Goal: Complete application form

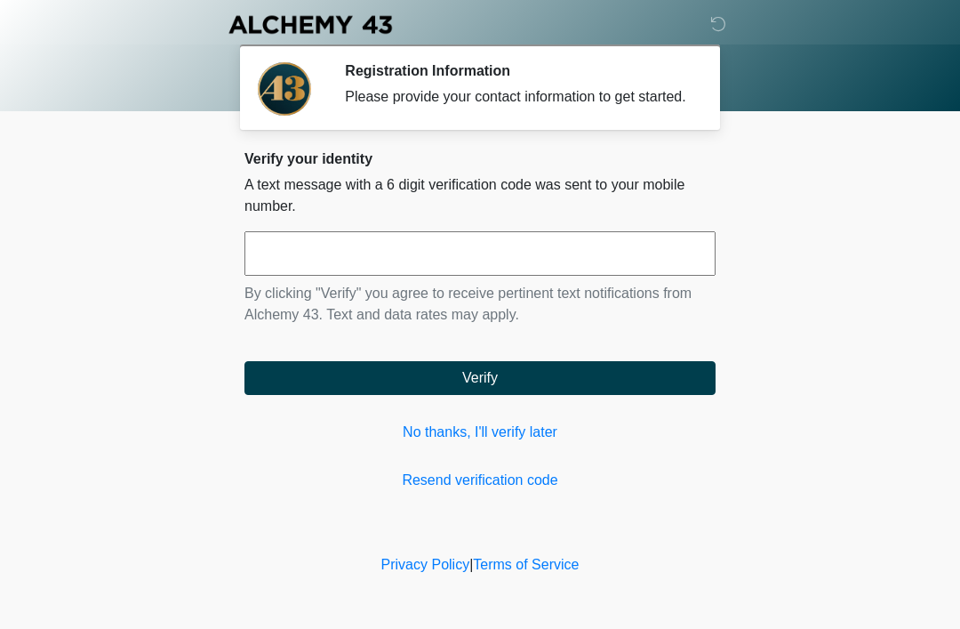
click at [646, 276] on input "text" at bounding box center [480, 253] width 471 height 44
type input "******"
click at [649, 395] on button "Verify" at bounding box center [480, 378] width 471 height 34
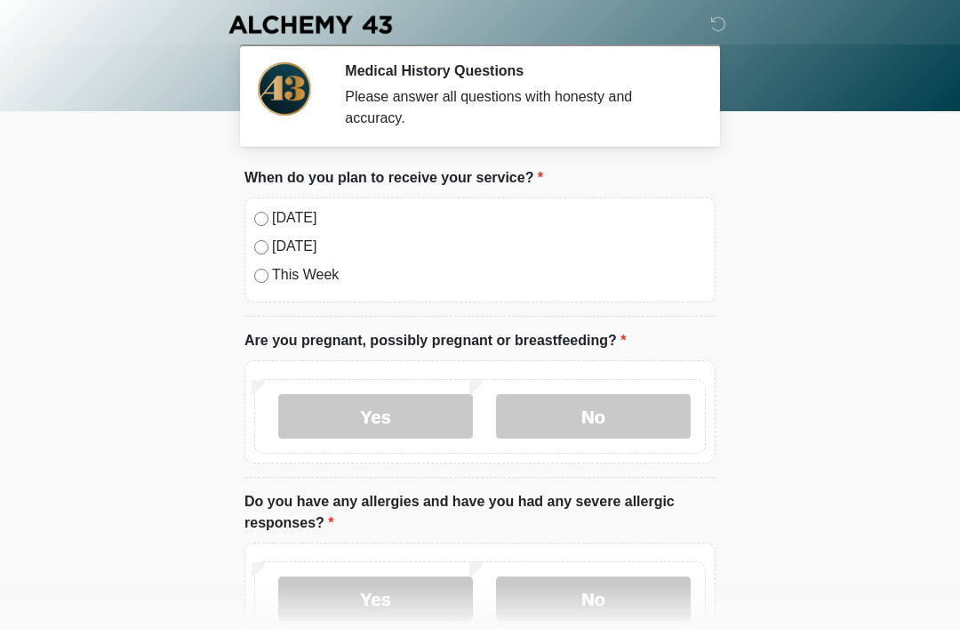
click at [620, 412] on label "No" at bounding box center [593, 416] width 195 height 44
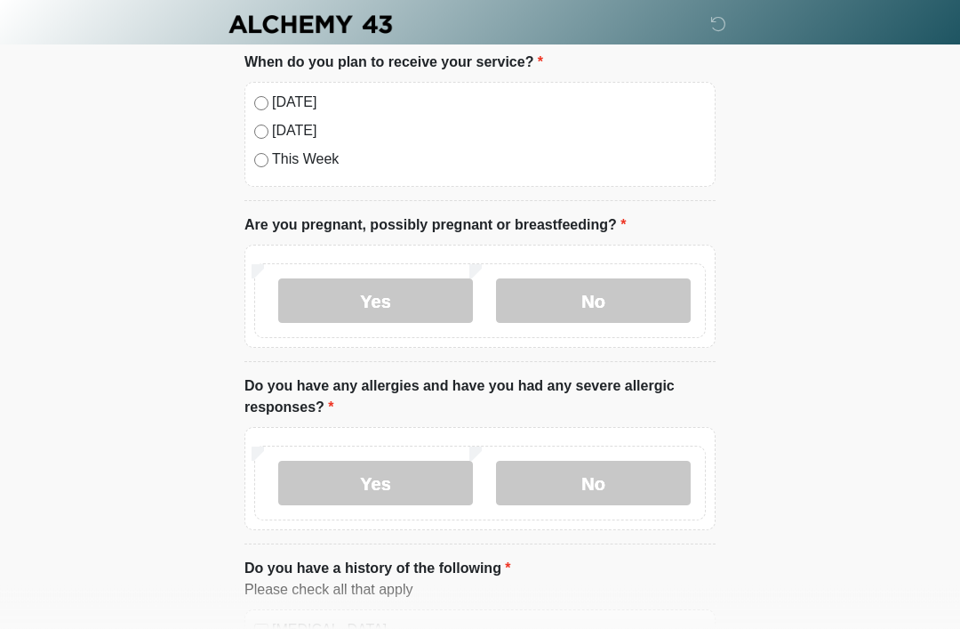
click at [644, 501] on label "No" at bounding box center [593, 483] width 195 height 44
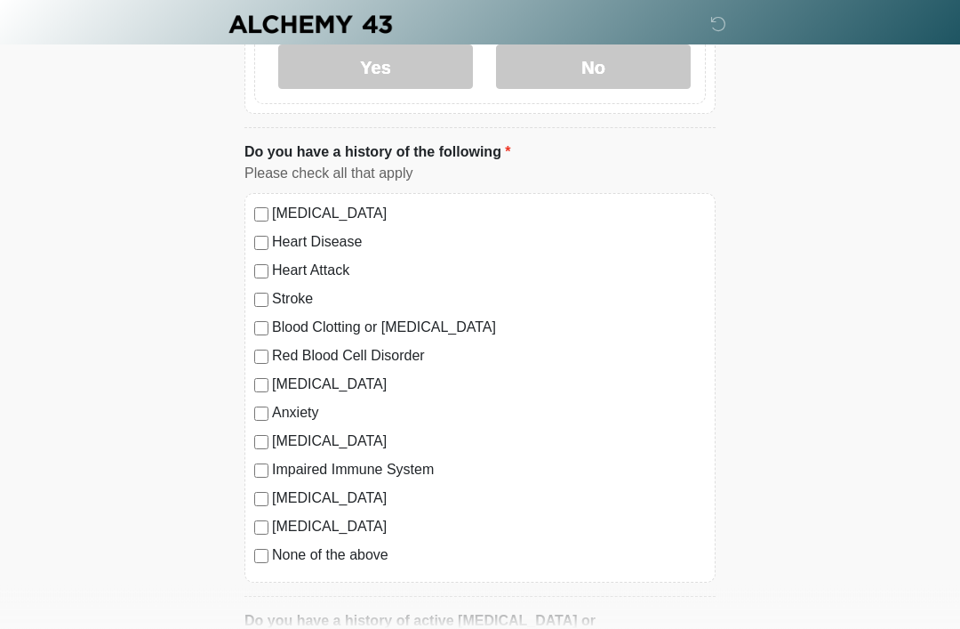
scroll to position [532, 0]
click at [358, 561] on label "None of the above" at bounding box center [489, 554] width 434 height 21
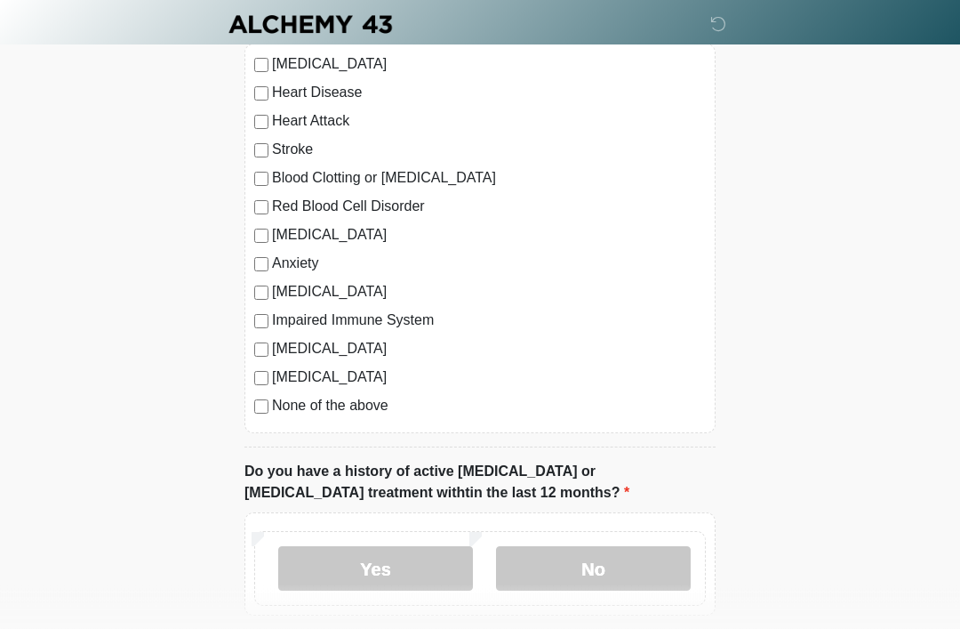
scroll to position [682, 0]
click at [646, 566] on label "No" at bounding box center [593, 567] width 195 height 44
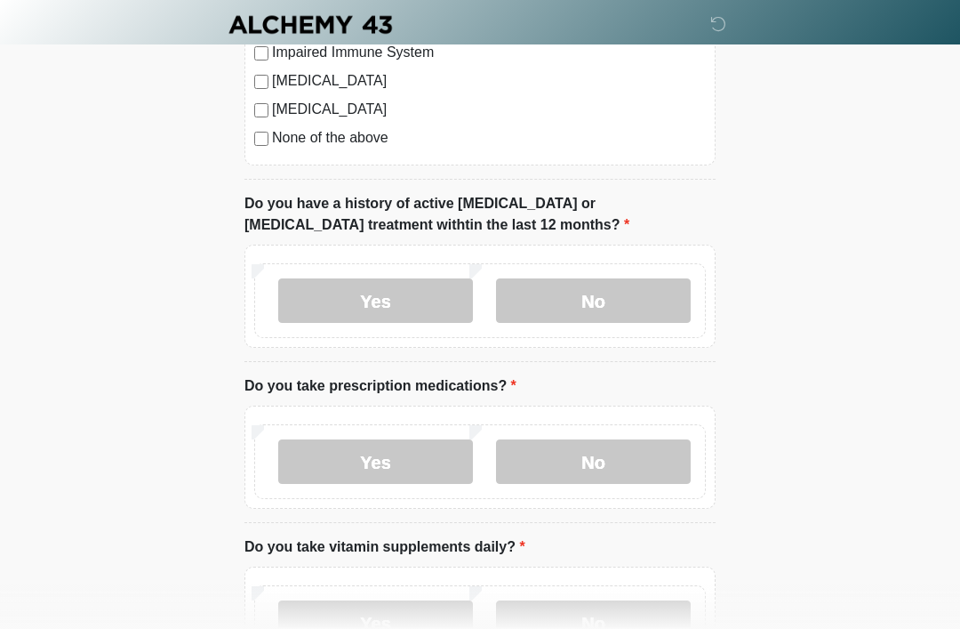
scroll to position [956, 0]
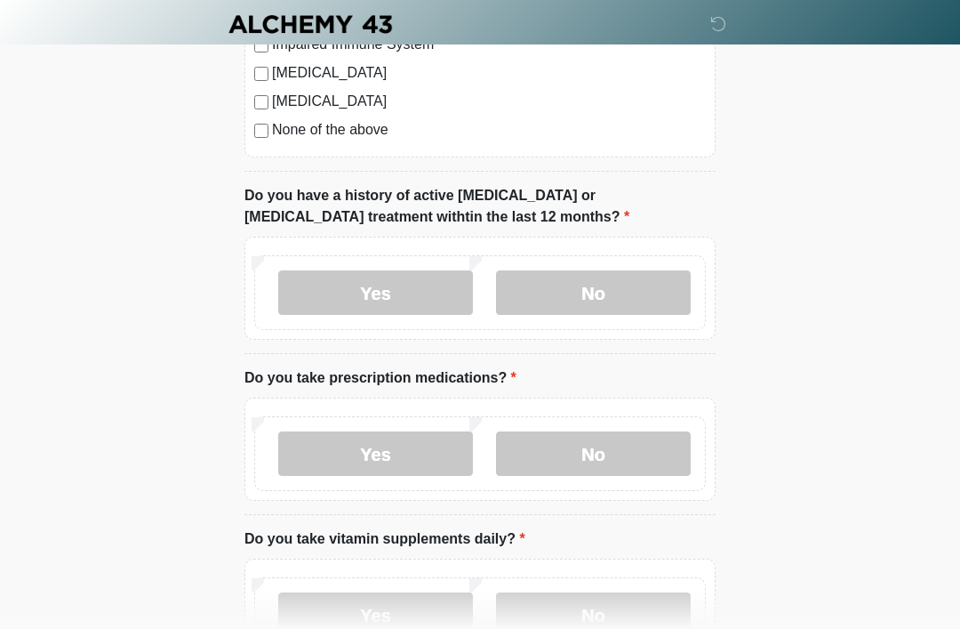
click at [415, 457] on label "Yes" at bounding box center [375, 454] width 195 height 44
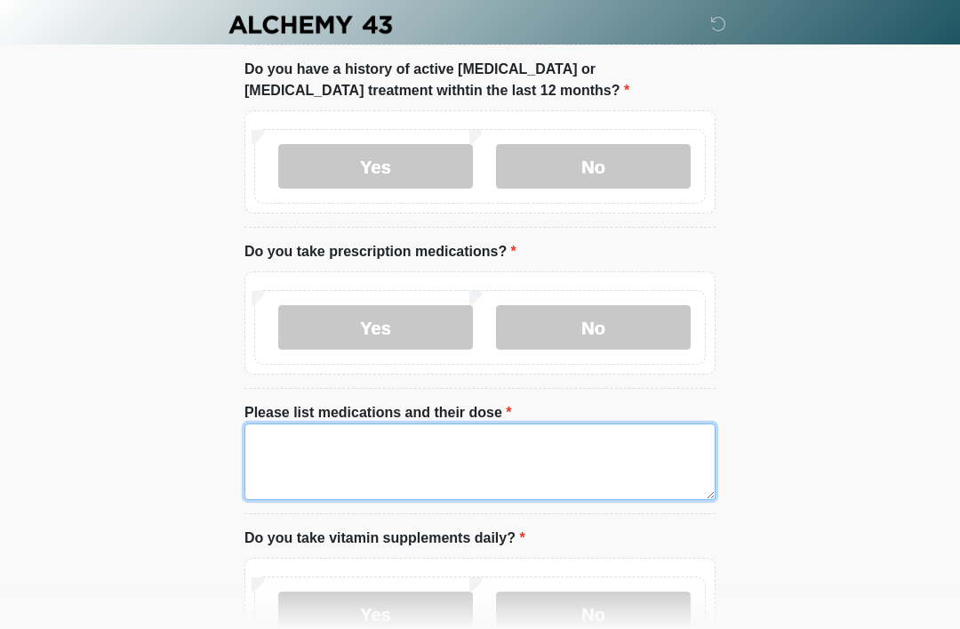
click at [596, 463] on textarea "Please list medications and their dose" at bounding box center [480, 461] width 471 height 76
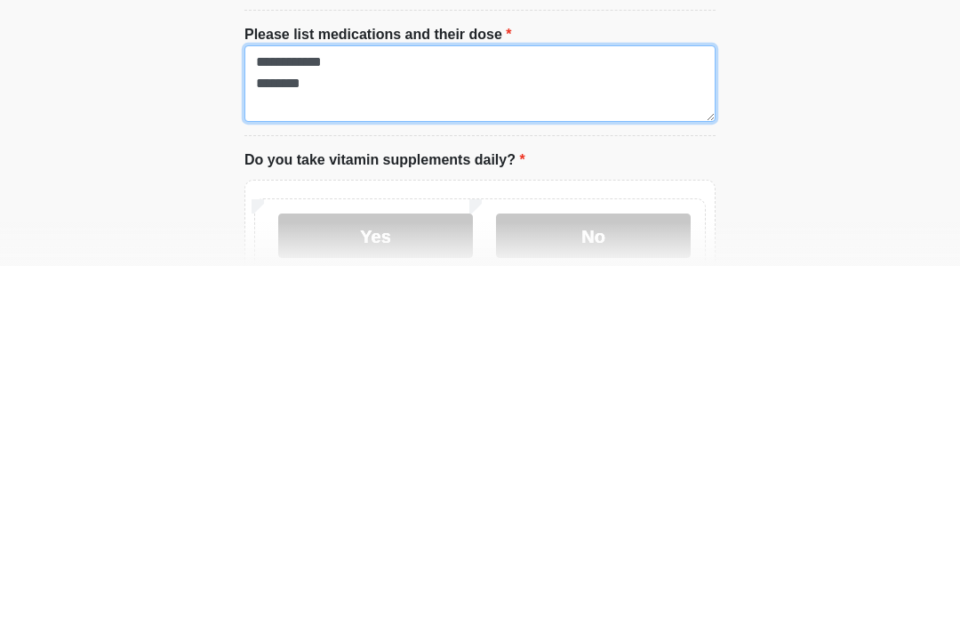
type textarea "**********"
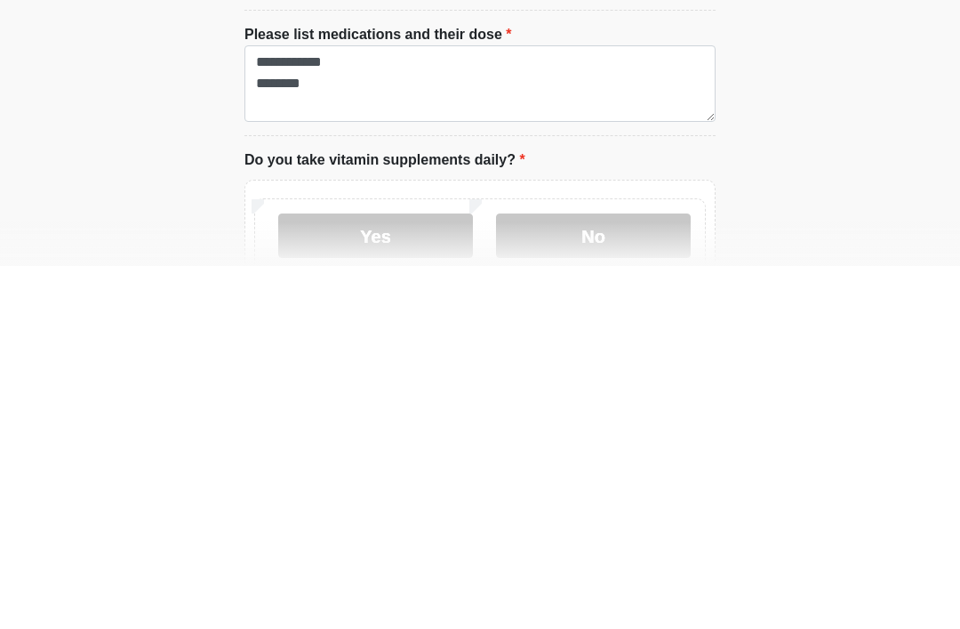
click at [623, 576] on label "No" at bounding box center [593, 598] width 195 height 44
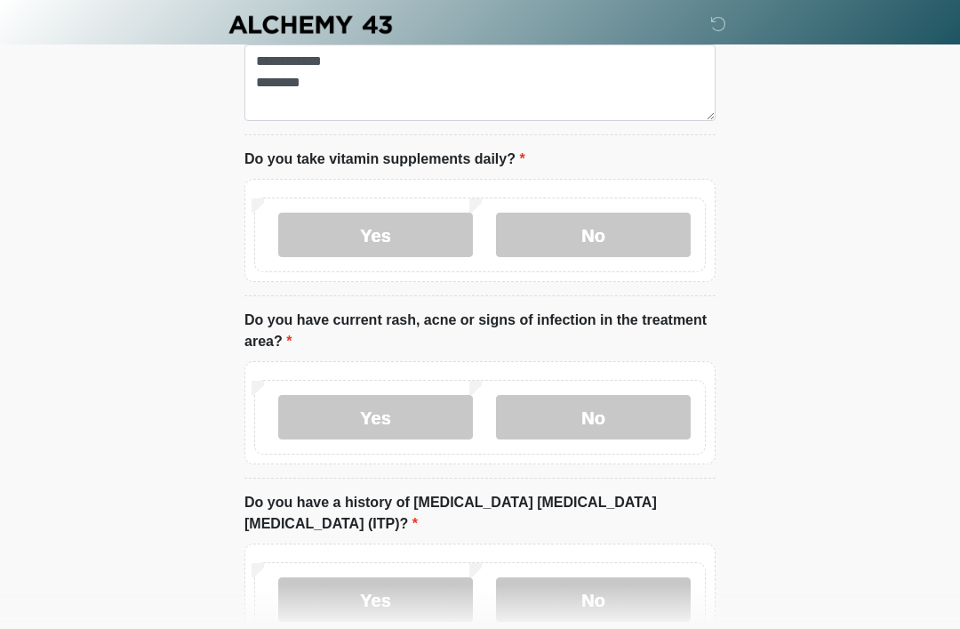
click at [638, 413] on label "No" at bounding box center [593, 417] width 195 height 44
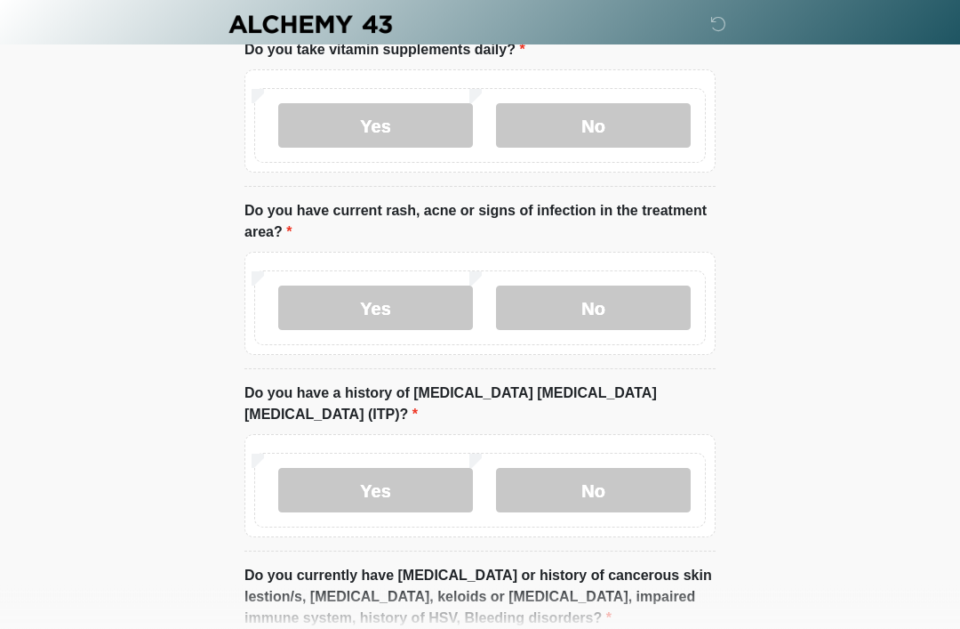
scroll to position [1578, 0]
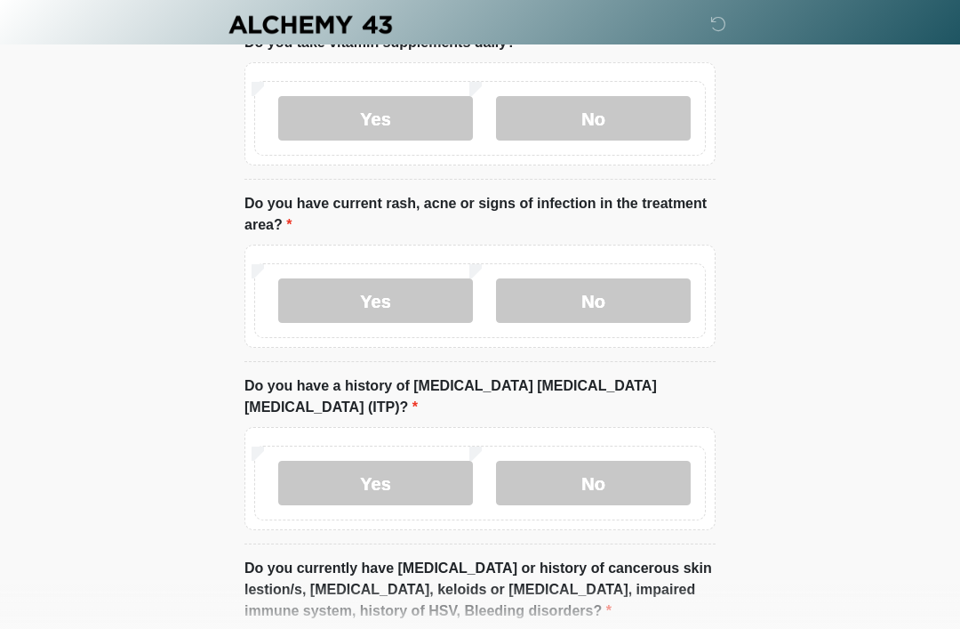
click at [642, 462] on label "No" at bounding box center [593, 483] width 195 height 44
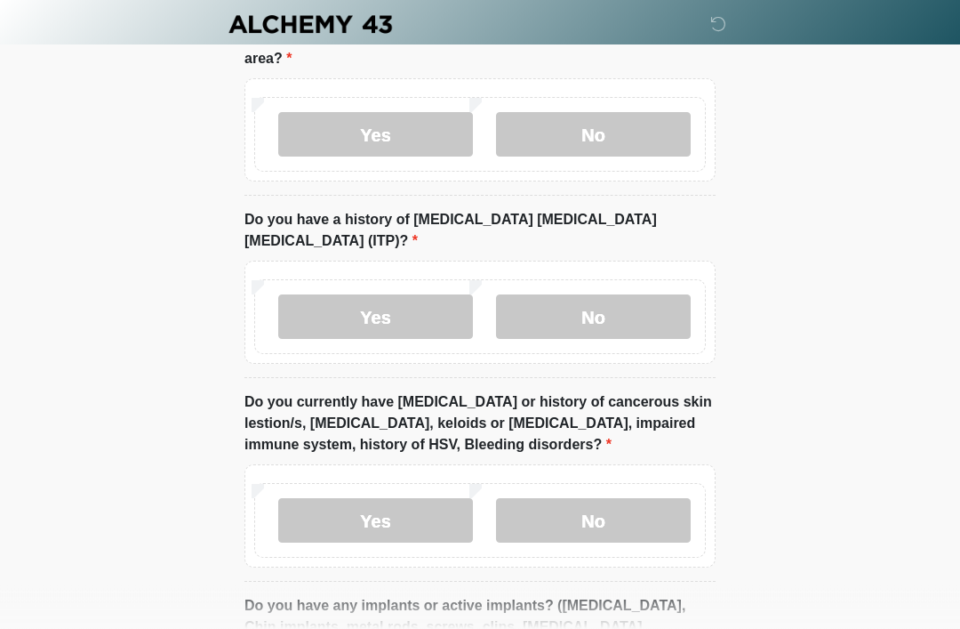
click at [632, 509] on label "No" at bounding box center [593, 521] width 195 height 44
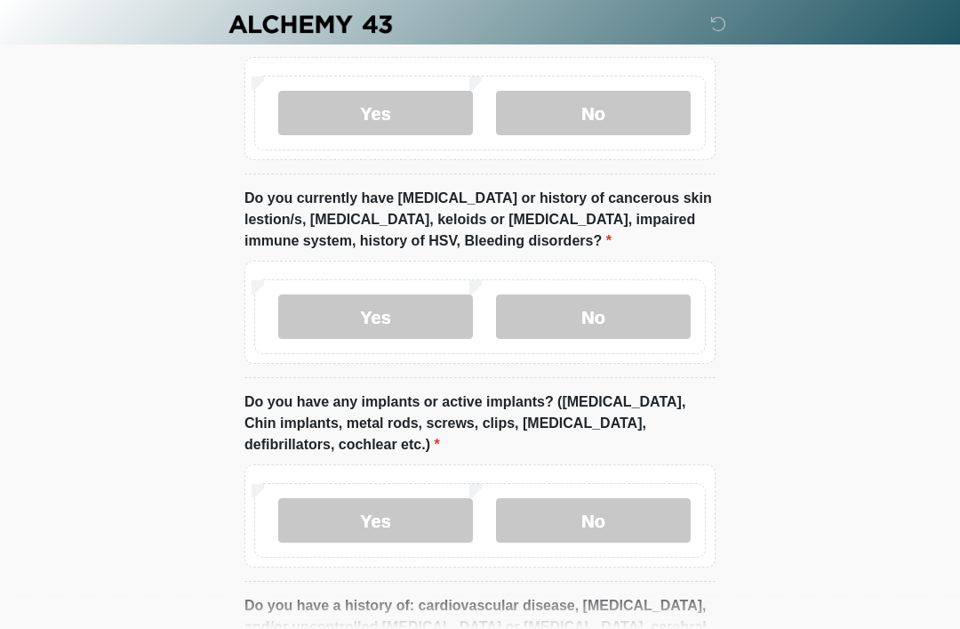
scroll to position [1967, 0]
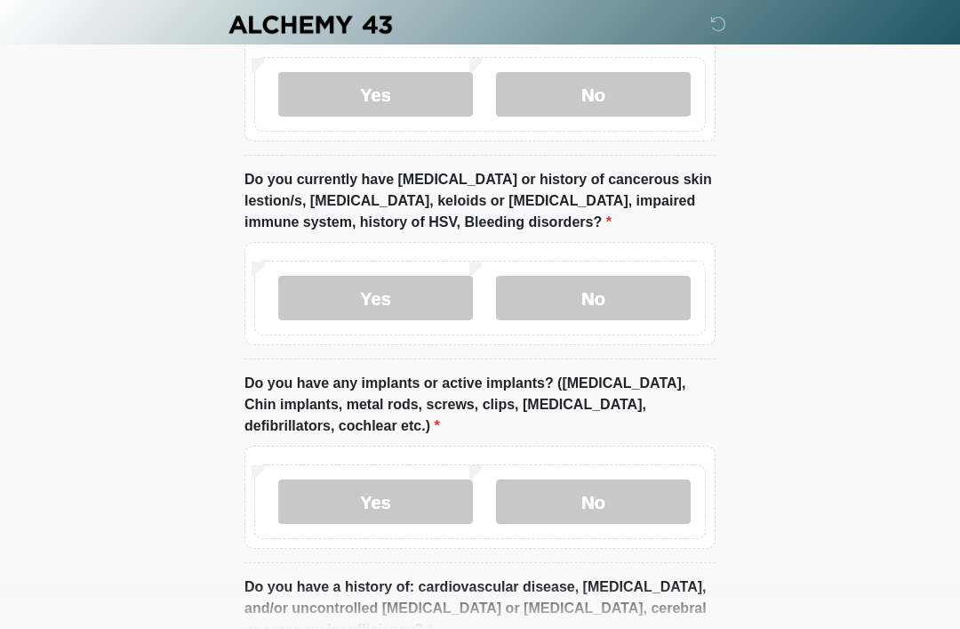
click at [647, 481] on label "No" at bounding box center [593, 501] width 195 height 44
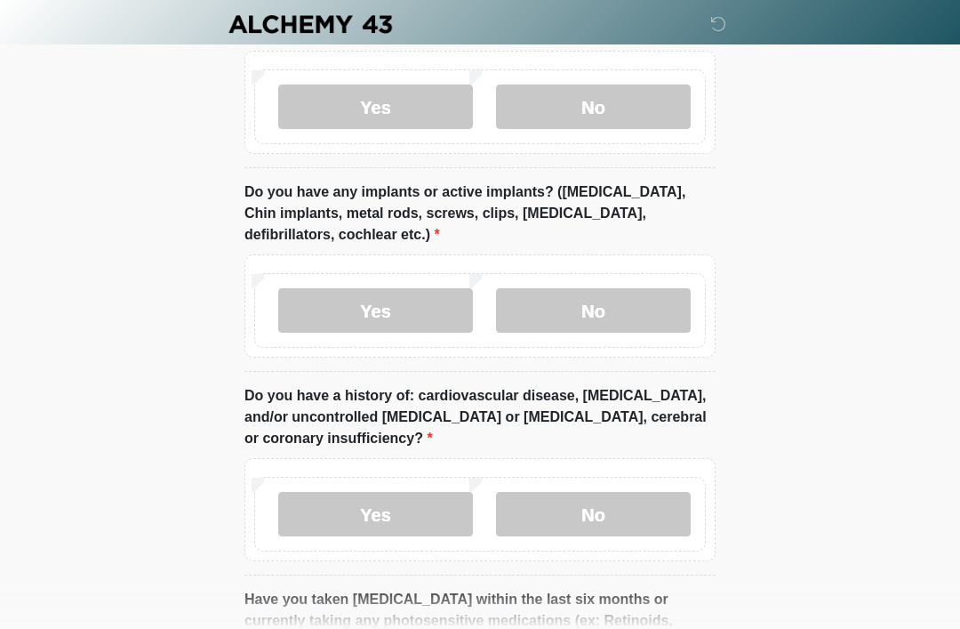
click at [642, 498] on label "No" at bounding box center [593, 515] width 195 height 44
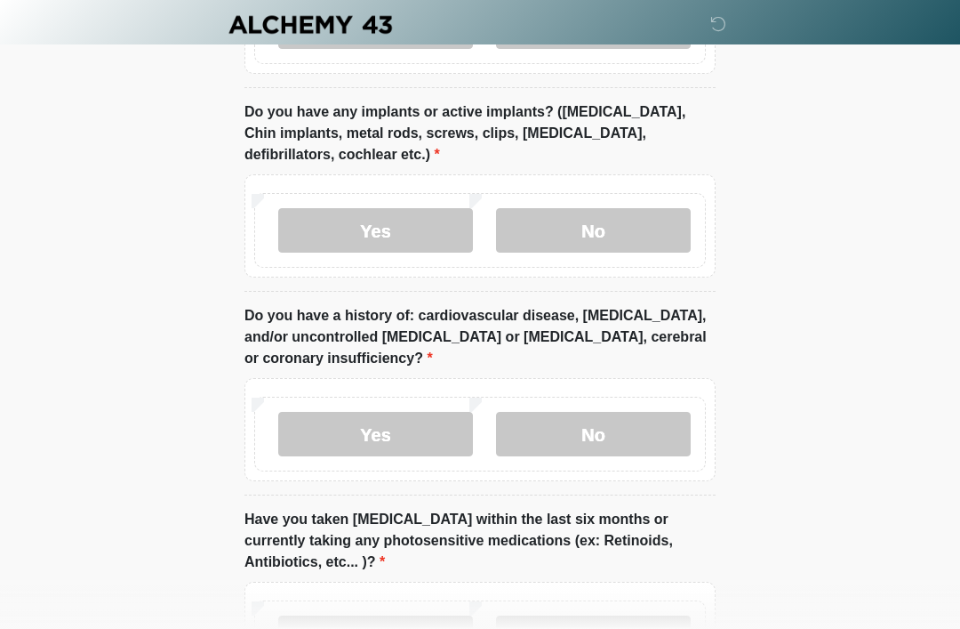
scroll to position [2368, 0]
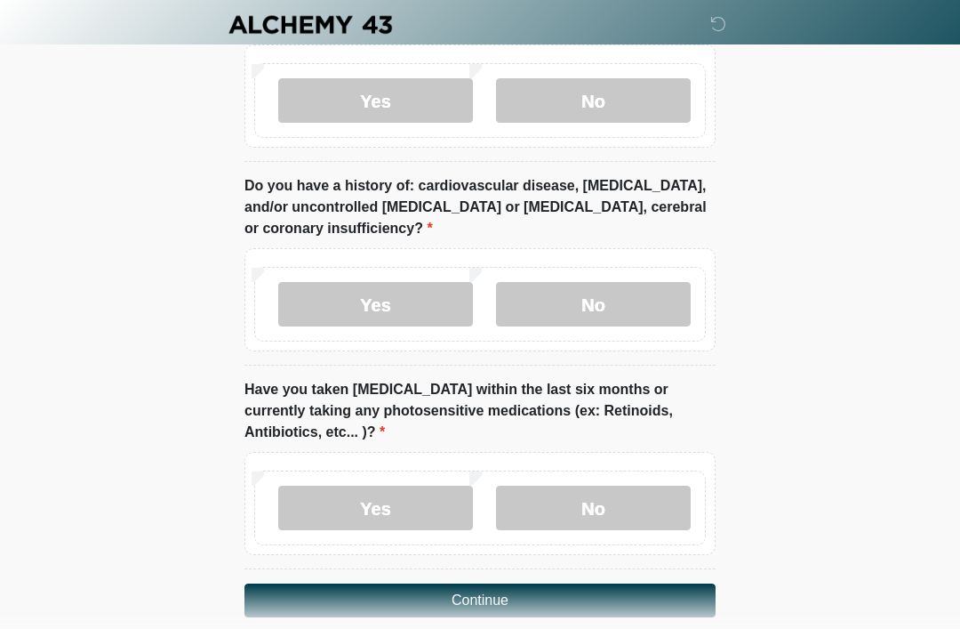
click at [426, 485] on label "Yes" at bounding box center [375, 507] width 195 height 44
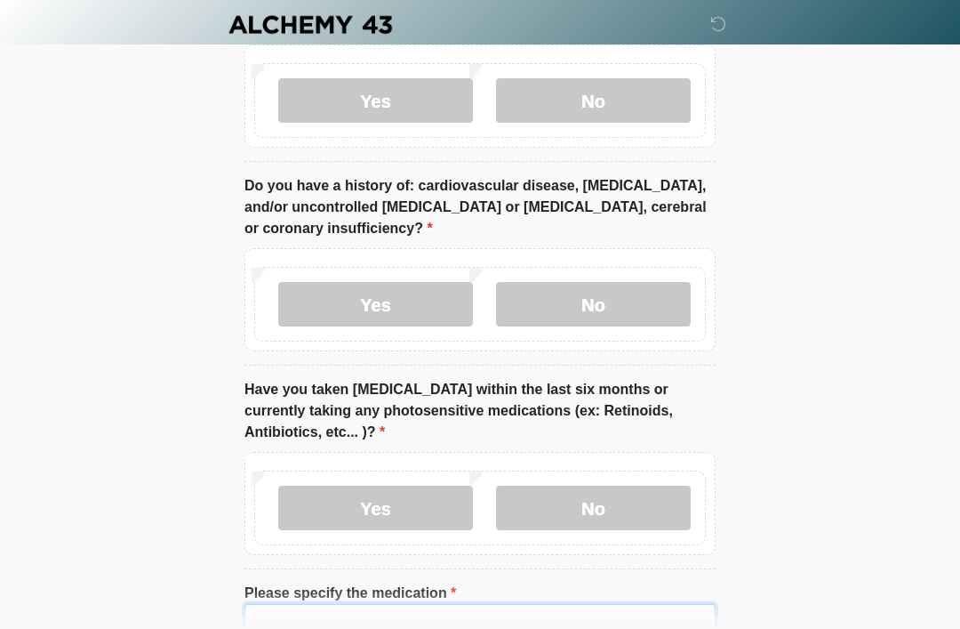
click at [488, 604] on input "Please specify the medication" at bounding box center [480, 621] width 471 height 34
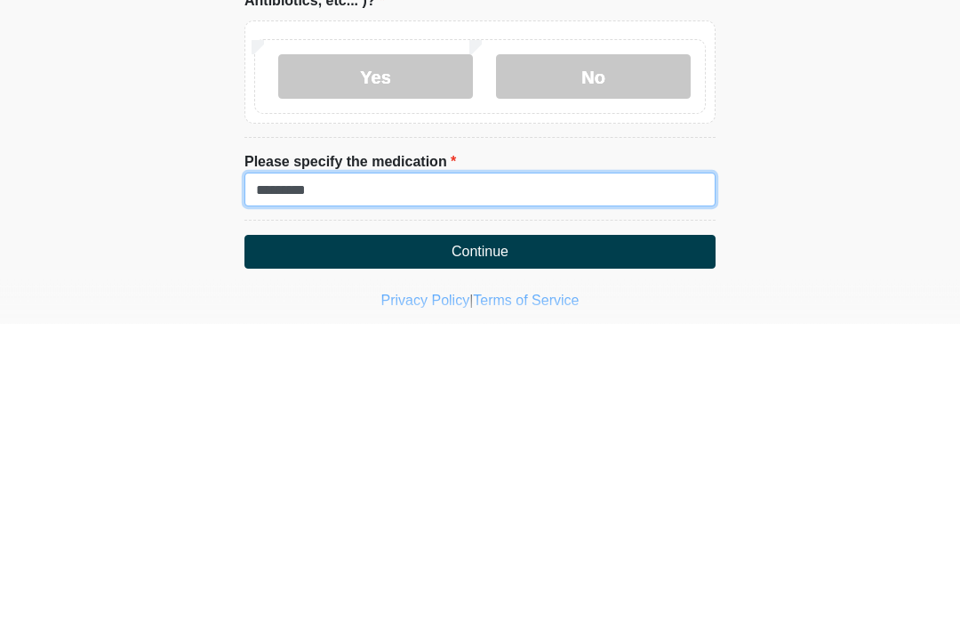
type input "*********"
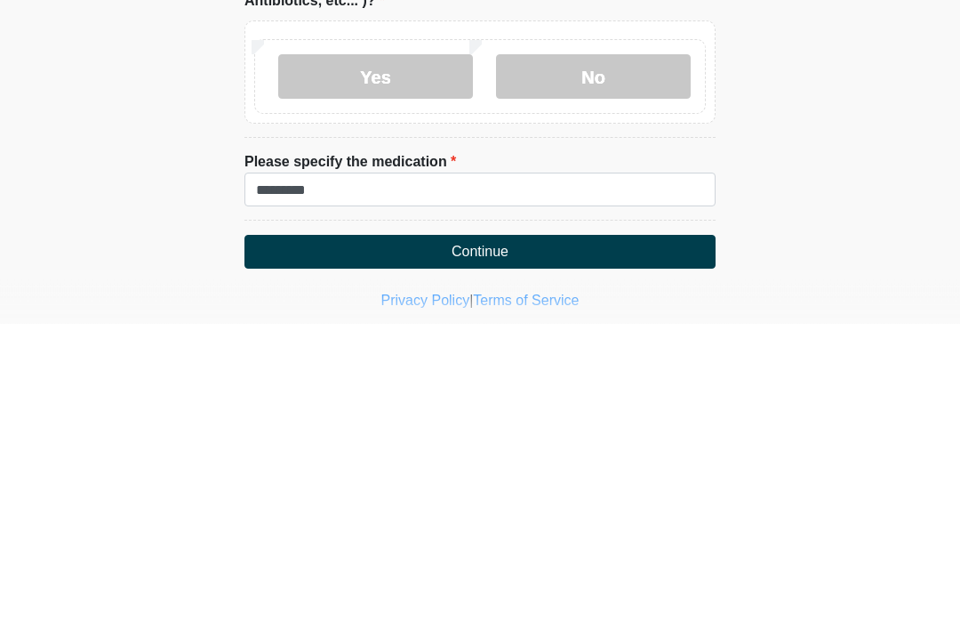
click at [645, 541] on button "Continue" at bounding box center [480, 558] width 471 height 34
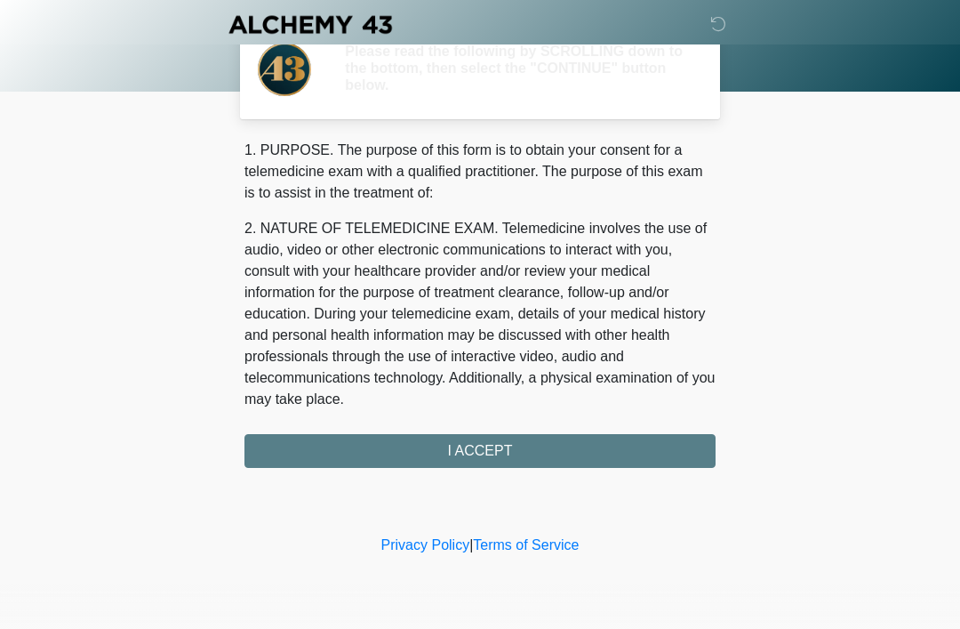
scroll to position [0, 0]
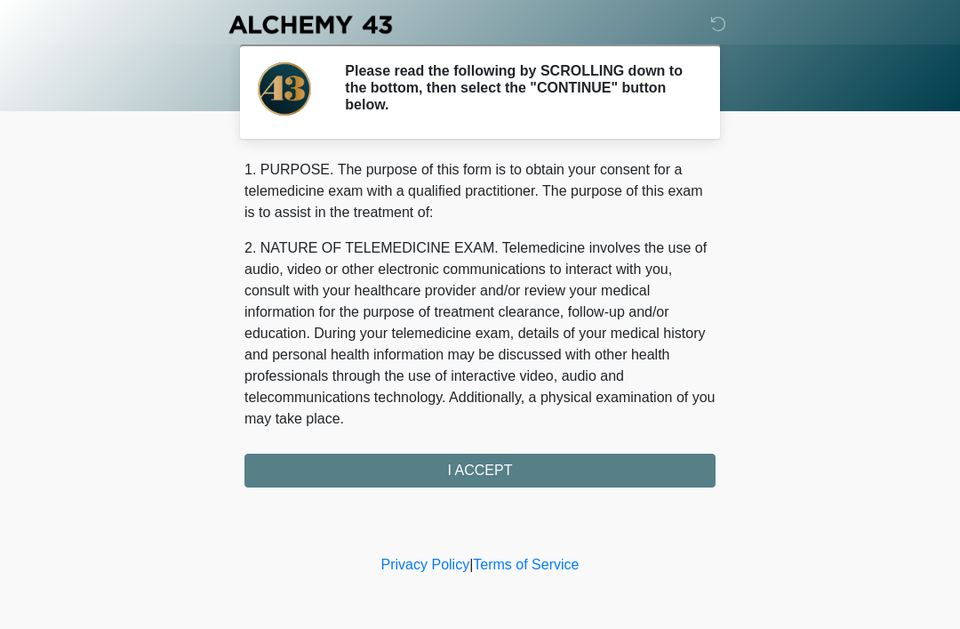
click at [593, 457] on div "1. PURPOSE. The purpose of this form is to obtain your consent for a telemedici…" at bounding box center [480, 323] width 471 height 328
click at [580, 465] on div "1. PURPOSE. The purpose of this form is to obtain your consent for a telemedici…" at bounding box center [480, 323] width 471 height 328
click at [642, 453] on div "1. PURPOSE. The purpose of this form is to obtain your consent for a telemedici…" at bounding box center [480, 323] width 471 height 328
click at [626, 467] on div "1. PURPOSE. The purpose of this form is to obtain your consent for a telemedici…" at bounding box center [480, 323] width 471 height 328
click at [485, 479] on div "1. PURPOSE. The purpose of this form is to obtain your consent for a telemedici…" at bounding box center [480, 323] width 471 height 328
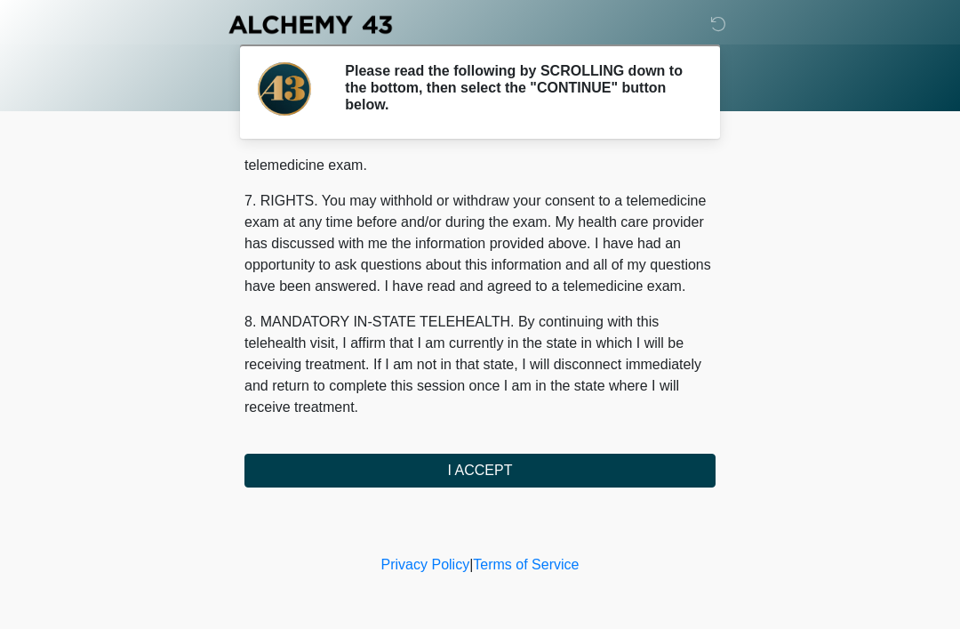
scroll to position [758, 0]
click at [512, 484] on button "I ACCEPT" at bounding box center [480, 470] width 471 height 34
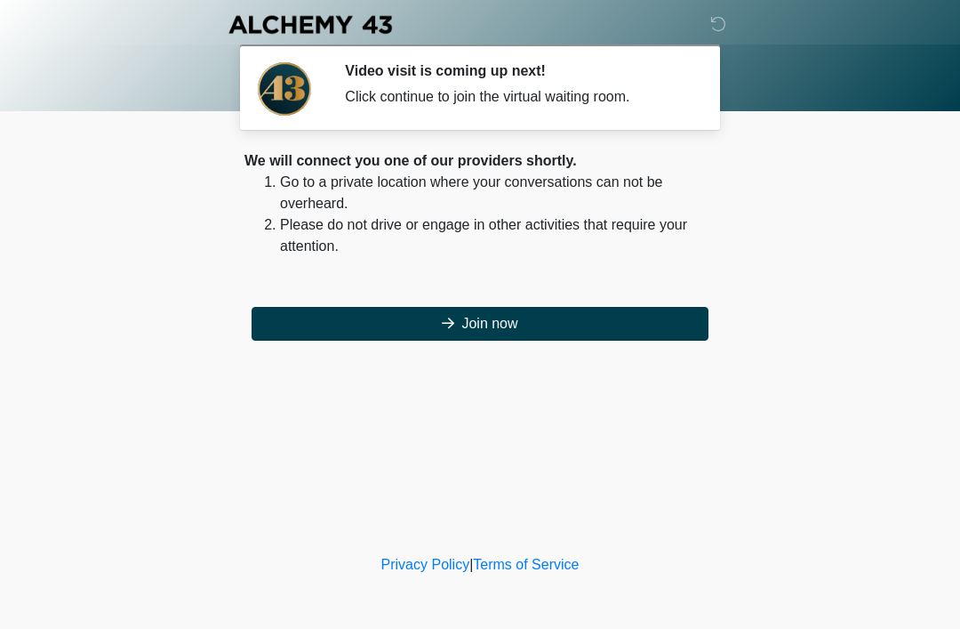
click at [565, 320] on button "Join now" at bounding box center [480, 324] width 457 height 34
